Goal: Check status: Check status

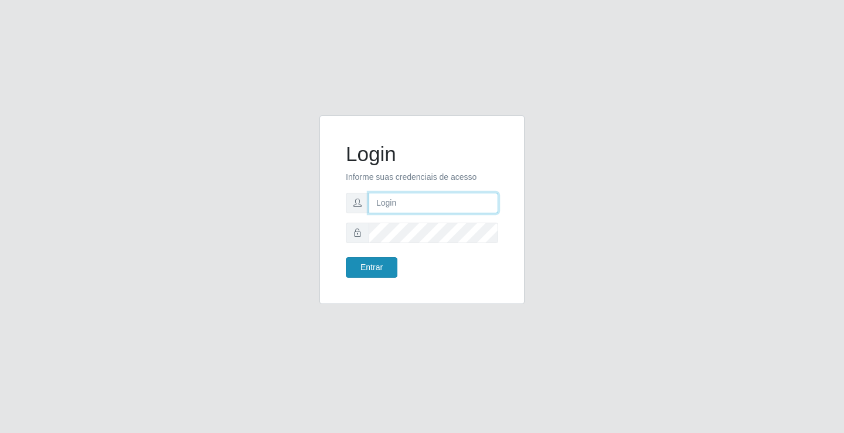
type input "[EMAIL_ADDRESS][DOMAIN_NAME]"
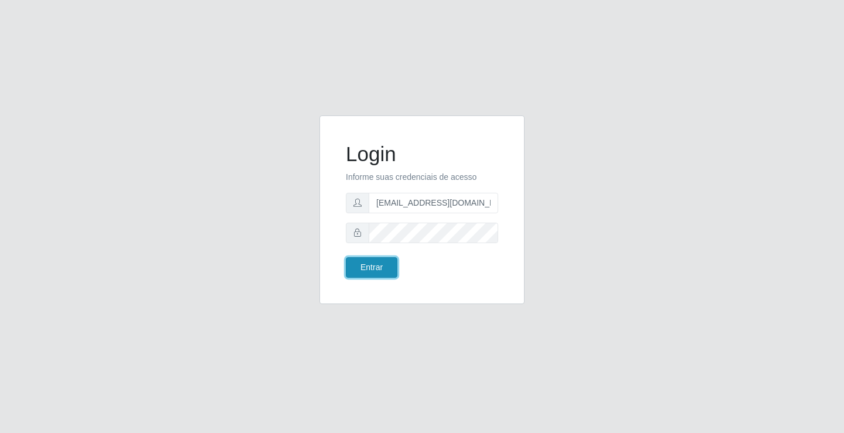
click at [381, 269] on button "Entrar" at bounding box center [372, 267] width 52 height 21
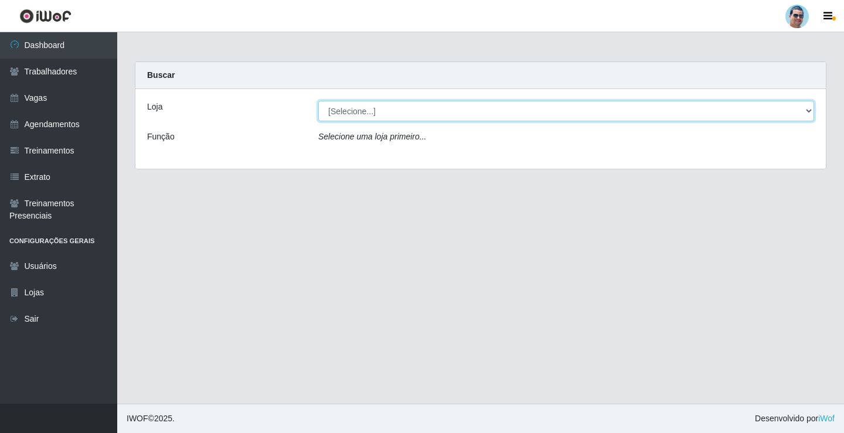
click at [434, 111] on select "[Selecione...] Mercadinho Extrabom" at bounding box center [566, 111] width 496 height 21
select select "175"
click at [318, 101] on select "[Selecione...] Mercadinho Extrabom" at bounding box center [566, 111] width 496 height 21
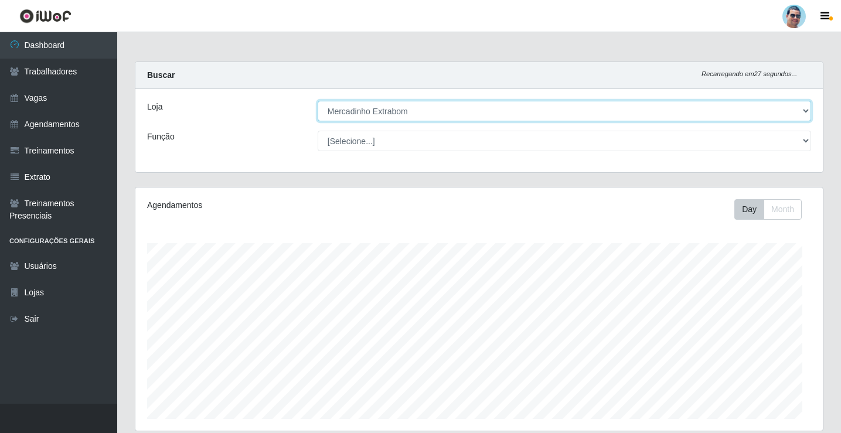
scroll to position [243, 688]
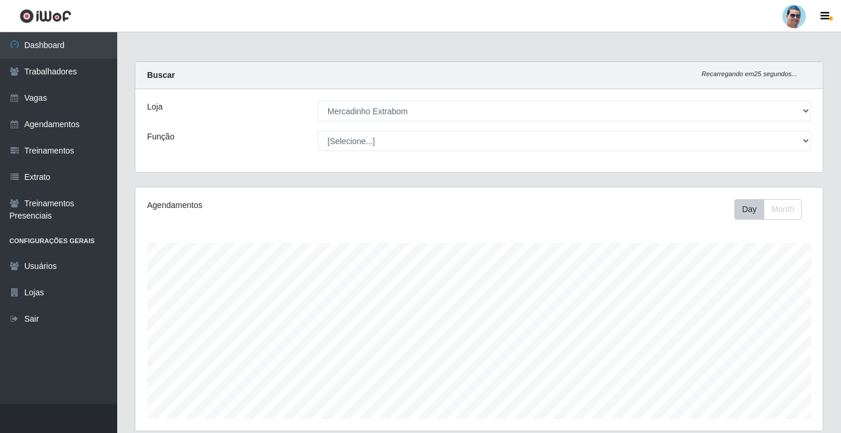
click at [470, 240] on div "Agendamentos Day Month 21/08 Agendamentos 30.19" at bounding box center [479, 309] width 688 height 243
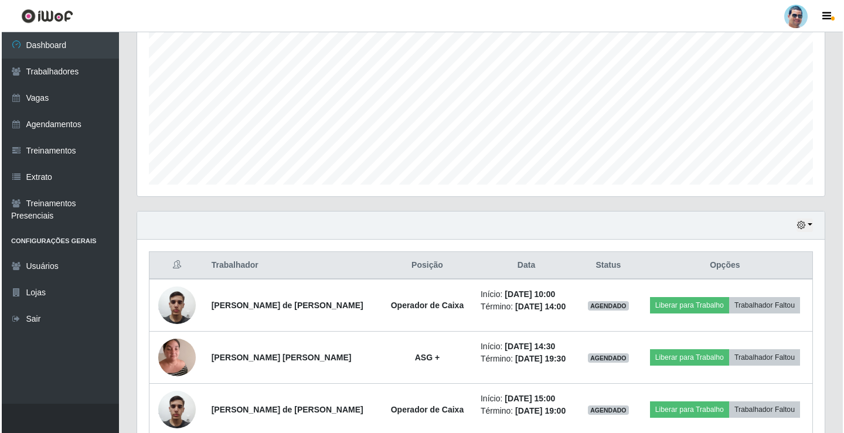
scroll to position [345, 0]
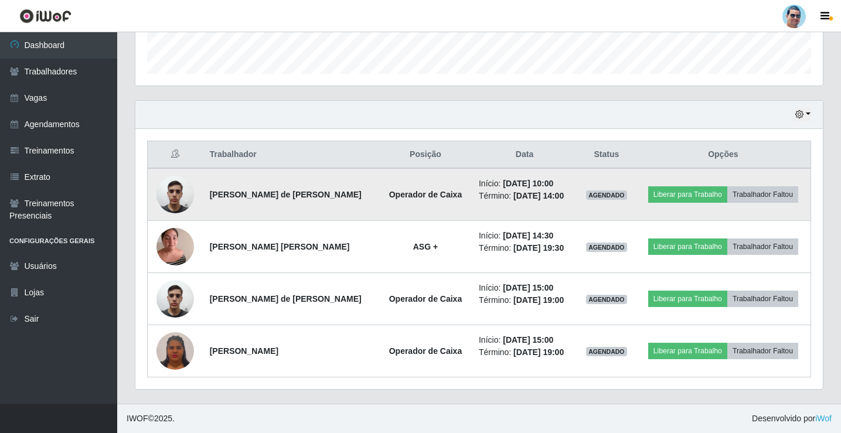
click at [157, 195] on img at bounding box center [176, 194] width 38 height 50
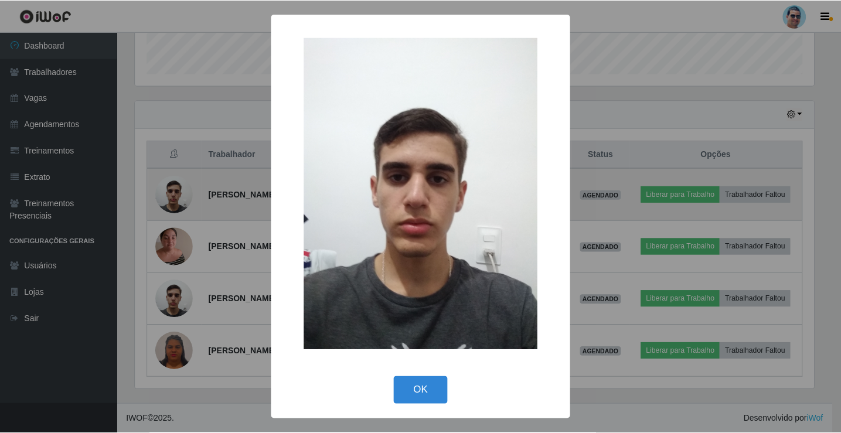
scroll to position [243, 682]
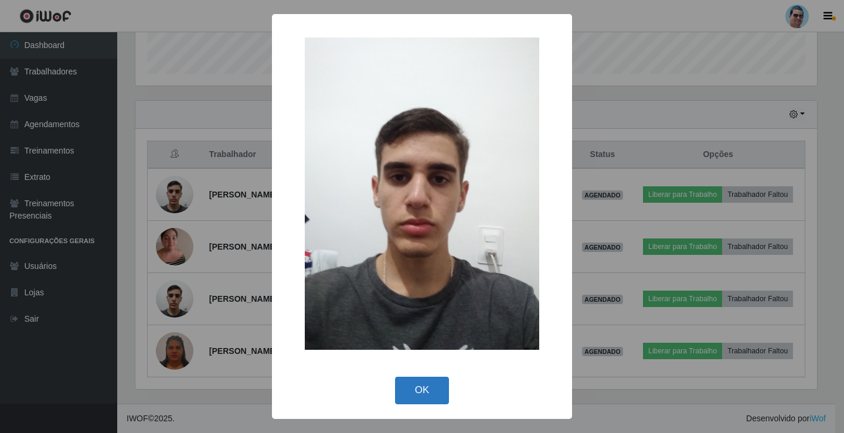
click at [404, 387] on button "OK" at bounding box center [422, 391] width 55 height 28
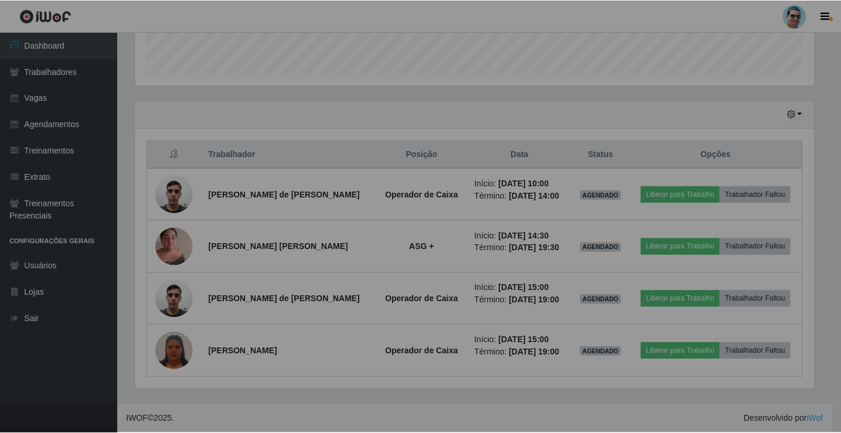
scroll to position [243, 688]
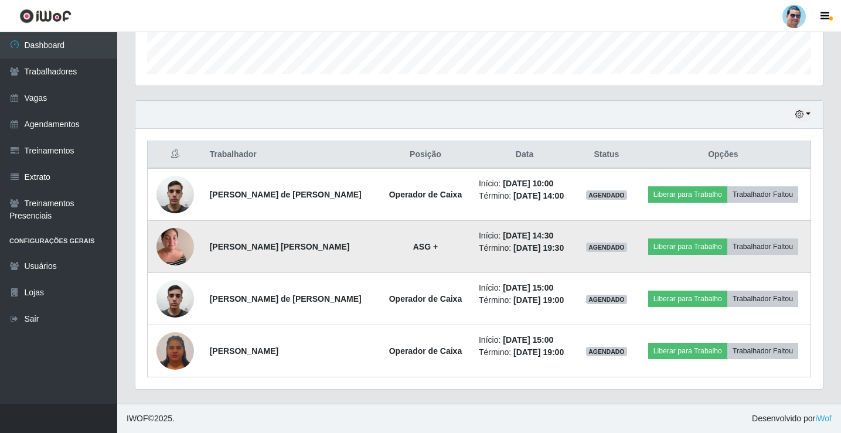
click at [172, 258] on img at bounding box center [176, 247] width 38 height 50
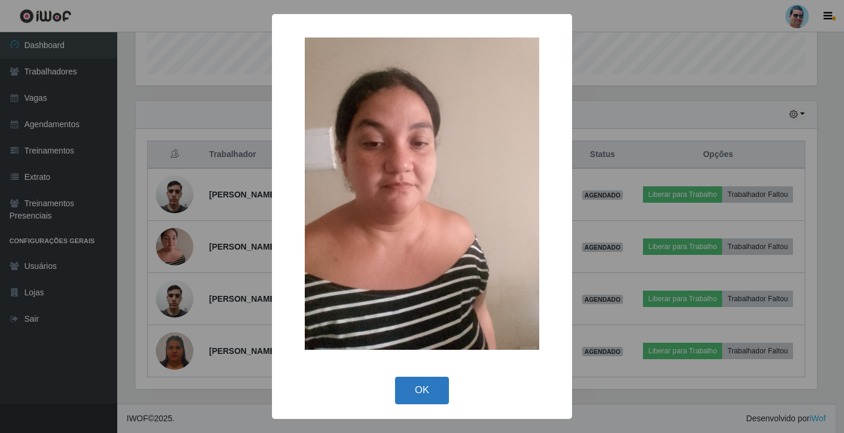
click at [416, 390] on button "OK" at bounding box center [422, 391] width 55 height 28
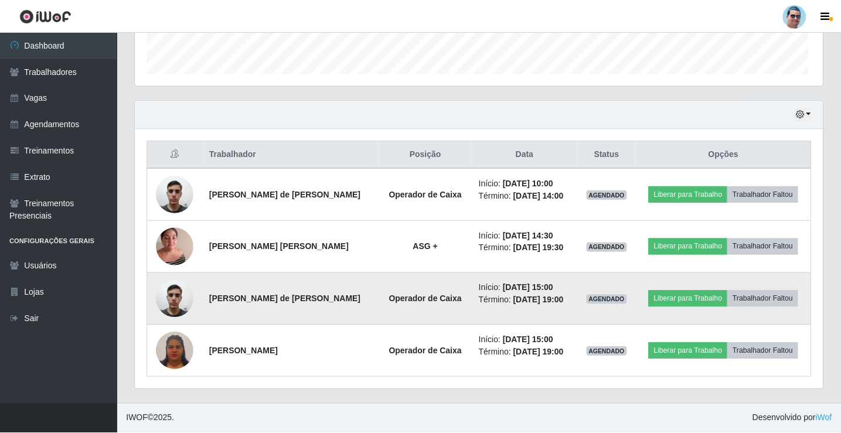
scroll to position [243, 688]
click at [177, 297] on img at bounding box center [176, 299] width 38 height 50
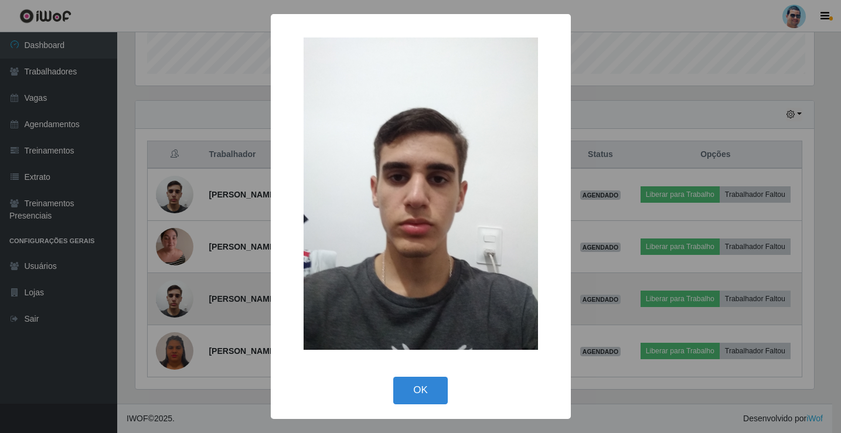
scroll to position [243, 682]
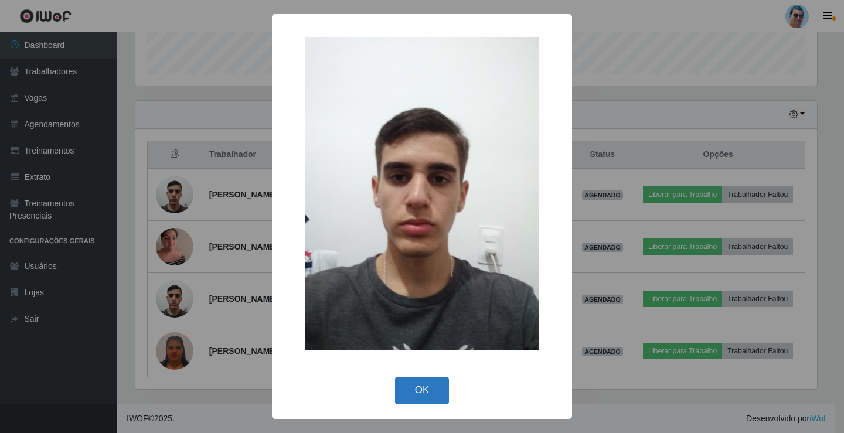
click at [427, 389] on button "OK" at bounding box center [422, 391] width 55 height 28
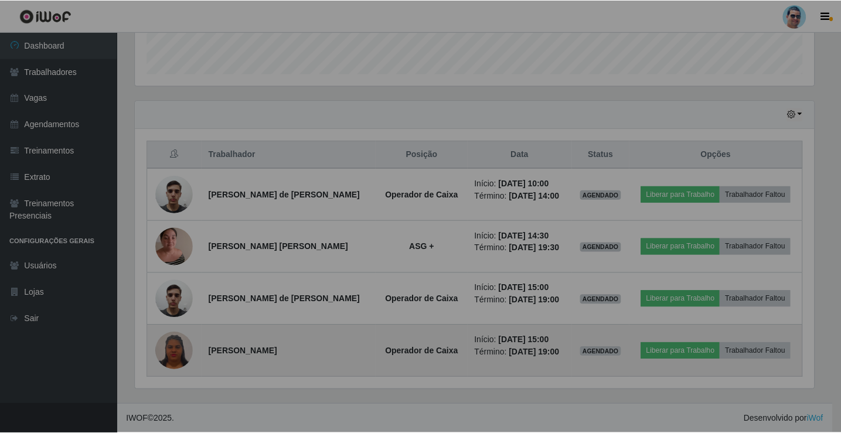
scroll to position [243, 688]
